Goal: Complete application form: Complete application form

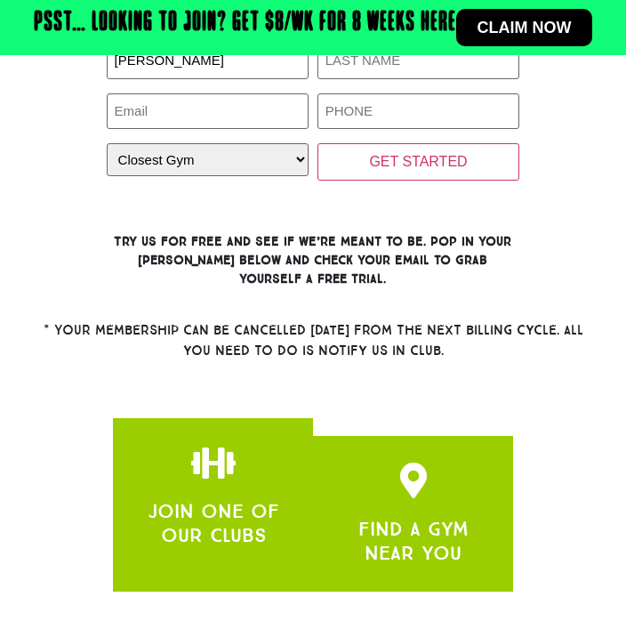
type input "Adrian"
click at [400, 79] on input "Last Name (Required)" at bounding box center [418, 61] width 203 height 36
type input "Pesce"
click at [267, 176] on select "Closest Gym Alexandra Hills Calamvale Coopers Plains Middle Park Oxenford Oxley…" at bounding box center [208, 159] width 203 height 33
select select "[GEOGRAPHIC_DATA]"
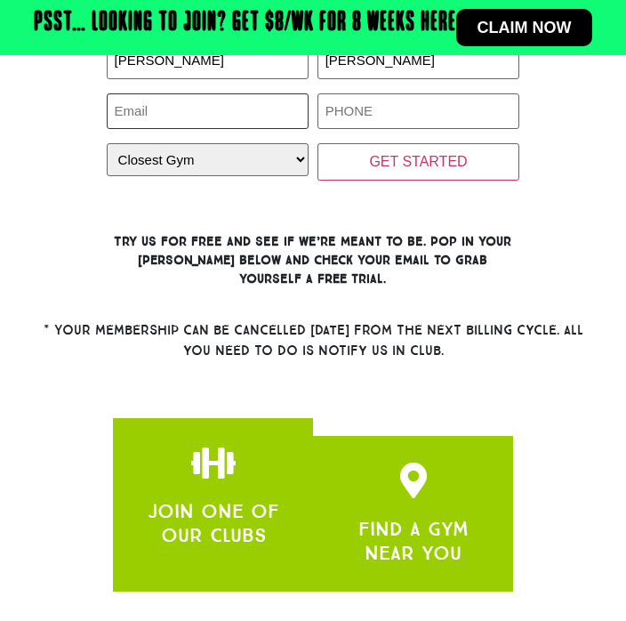
click at [270, 130] on input "Email (Required)" at bounding box center [208, 111] width 203 height 36
type input "apesc2@eq.edu.au"
click at [449, 130] on input "Phone (Required)" at bounding box center [418, 111] width 203 height 36
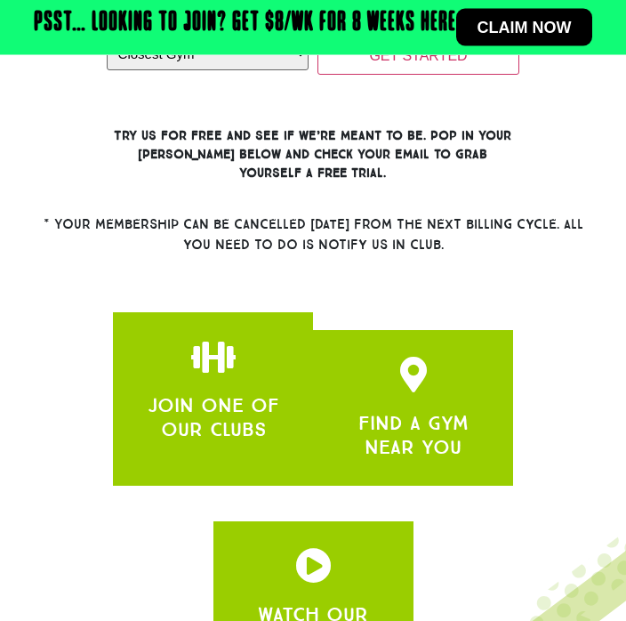
type input "0468300306"
click at [476, 76] on input "GET STARTED" at bounding box center [418, 56] width 203 height 37
